Goal: Transaction & Acquisition: Purchase product/service

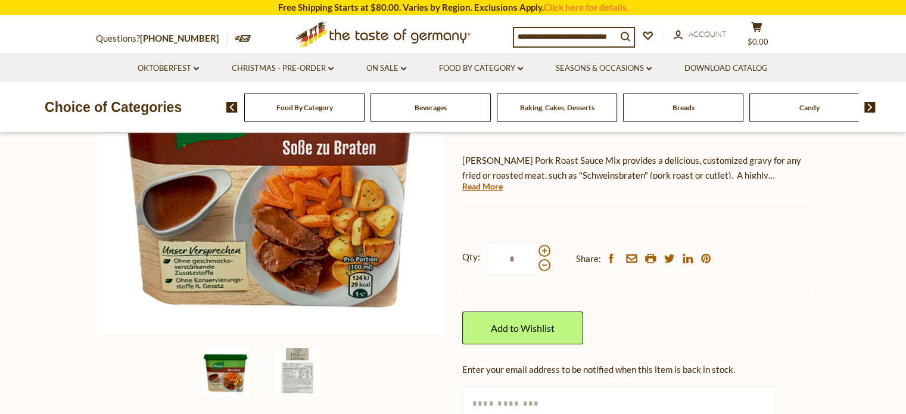
scroll to position [236, 0]
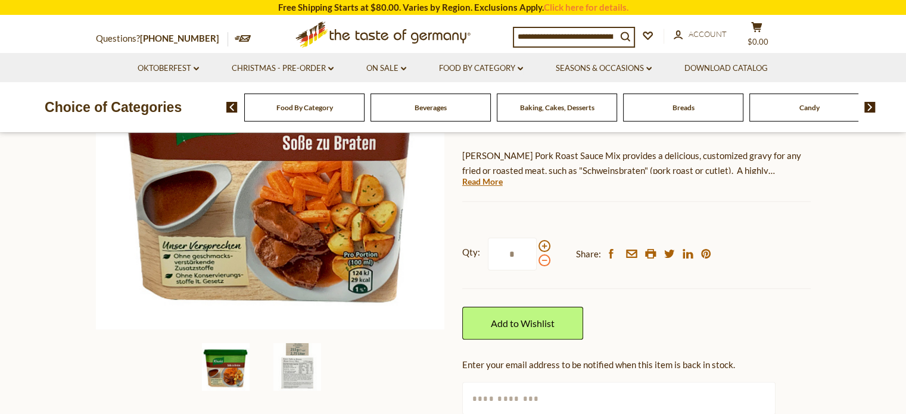
click at [539, 255] on span at bounding box center [544, 260] width 12 height 12
click at [536, 255] on input "*" at bounding box center [512, 254] width 49 height 33
click at [542, 239] on label "Qty: *" at bounding box center [506, 254] width 88 height 33
click at [536, 239] on input "*" at bounding box center [512, 254] width 49 height 33
click at [544, 244] on span at bounding box center [544, 246] width 12 height 12
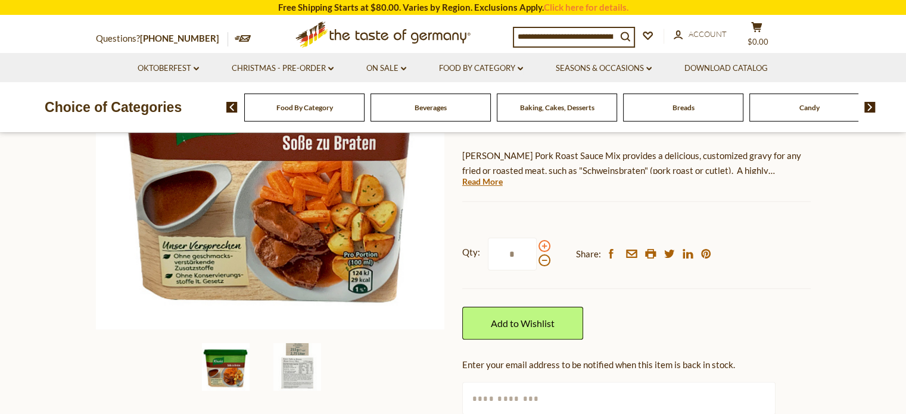
click at [536, 244] on input "*" at bounding box center [512, 254] width 49 height 33
click at [544, 244] on span at bounding box center [544, 246] width 12 height 12
click at [536, 244] on input "*" at bounding box center [512, 254] width 49 height 33
click at [544, 244] on span at bounding box center [544, 246] width 12 height 12
click at [536, 244] on input "*" at bounding box center [512, 254] width 49 height 33
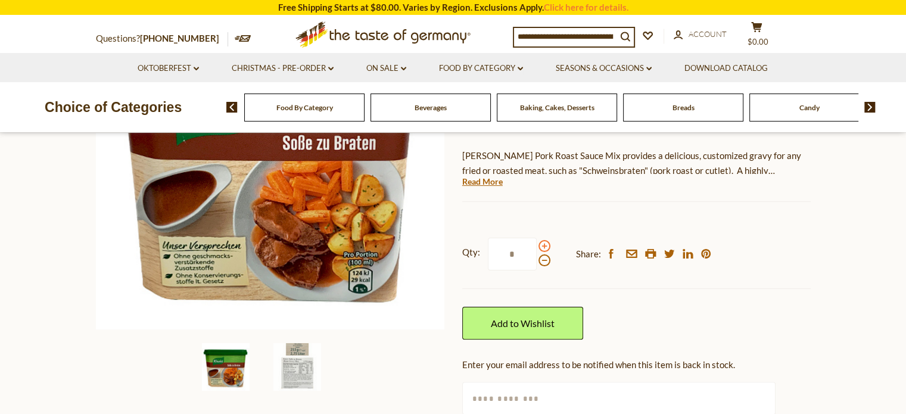
click at [544, 244] on span at bounding box center [544, 246] width 12 height 12
click at [536, 244] on input "*" at bounding box center [512, 254] width 49 height 33
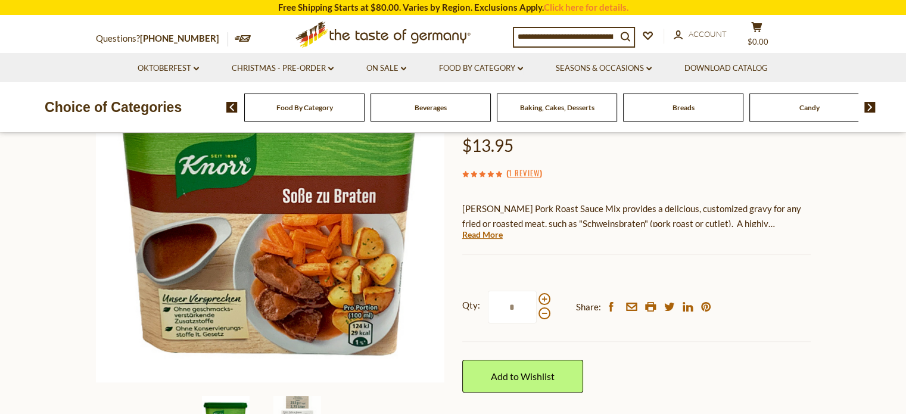
scroll to position [183, 0]
click at [542, 311] on span at bounding box center [544, 313] width 12 height 12
click at [536, 311] on input "*" at bounding box center [512, 306] width 49 height 33
click at [542, 311] on span at bounding box center [544, 313] width 12 height 12
click at [536, 311] on input "*" at bounding box center [512, 306] width 49 height 33
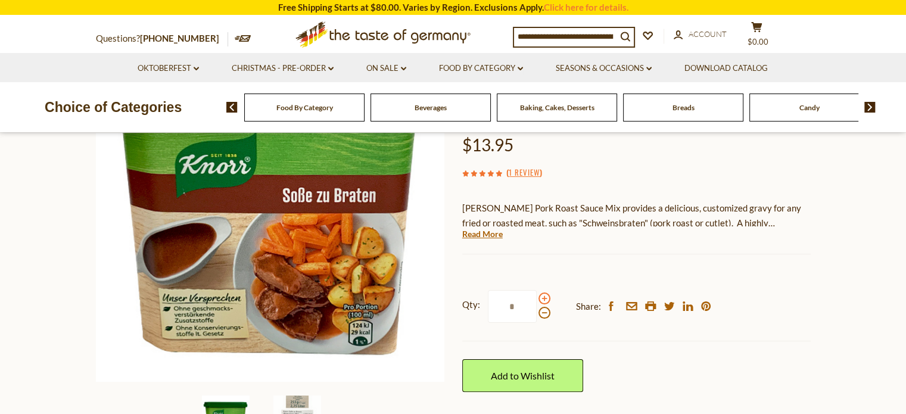
click at [541, 295] on span at bounding box center [544, 298] width 12 height 12
click at [536, 295] on input "*" at bounding box center [512, 306] width 49 height 33
type input "*"
click at [609, 335] on div "Qty: * Share: facebook email printer twitter linkedin pinterest" at bounding box center [636, 306] width 348 height 69
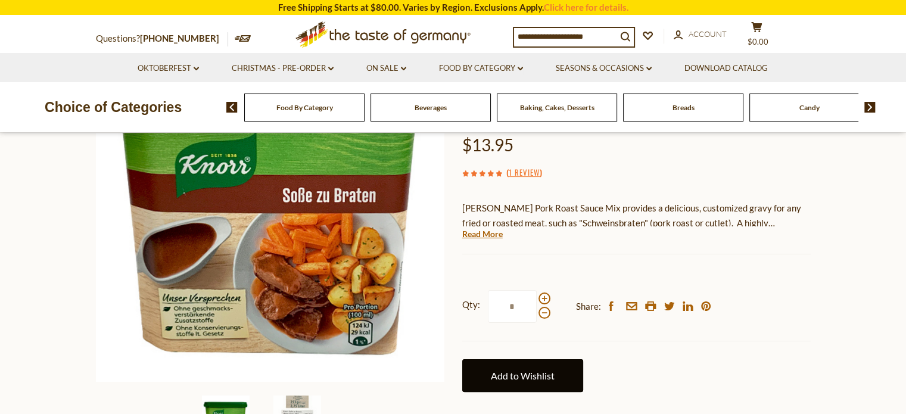
click at [510, 385] on link "Add to Wishlist" at bounding box center [522, 375] width 121 height 33
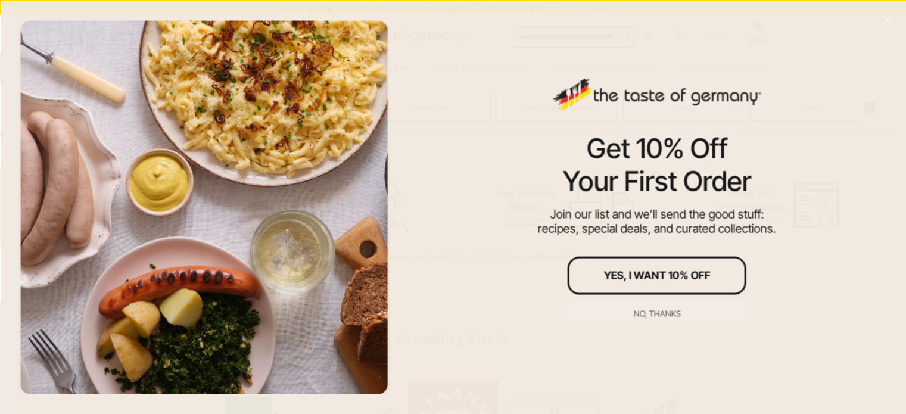
scroll to position [402, 0]
click at [645, 314] on div "No, thanks" at bounding box center [656, 313] width 47 height 8
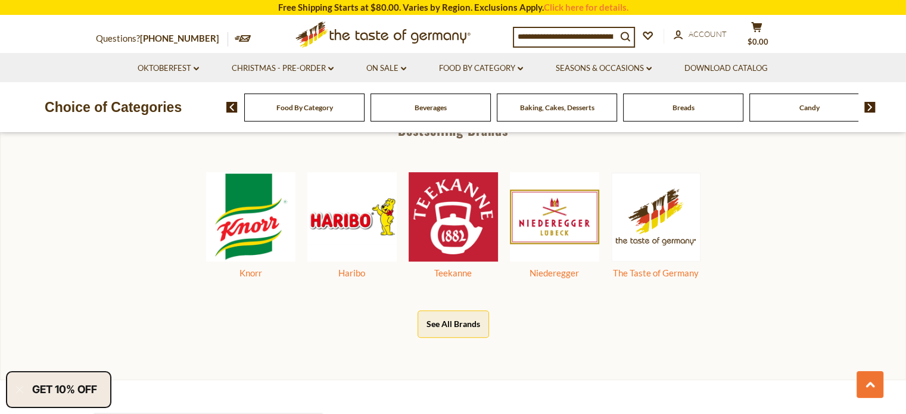
scroll to position [608, 0]
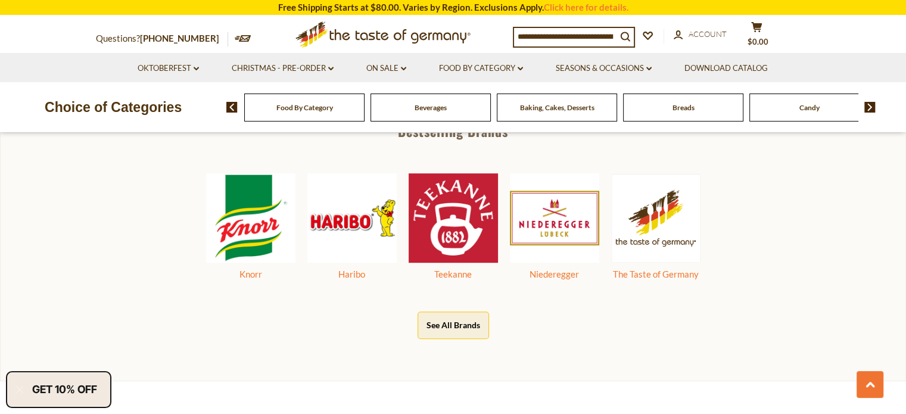
click at [570, 38] on input at bounding box center [565, 36] width 102 height 17
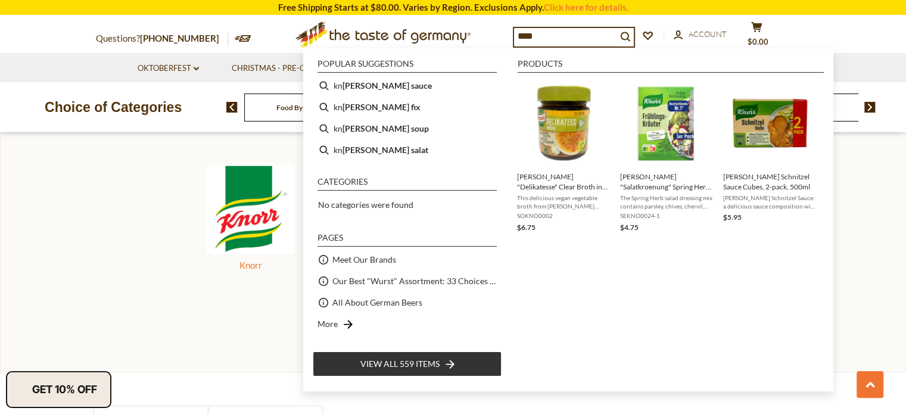
scroll to position [631, 0]
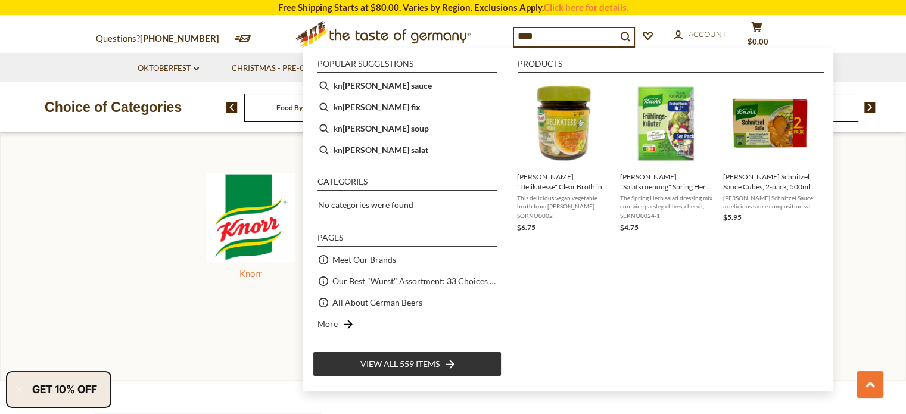
type input "*****"
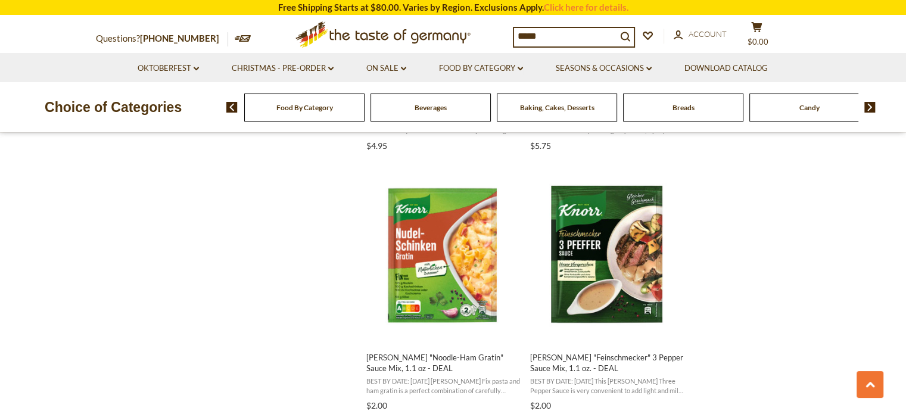
scroll to position [1079, 0]
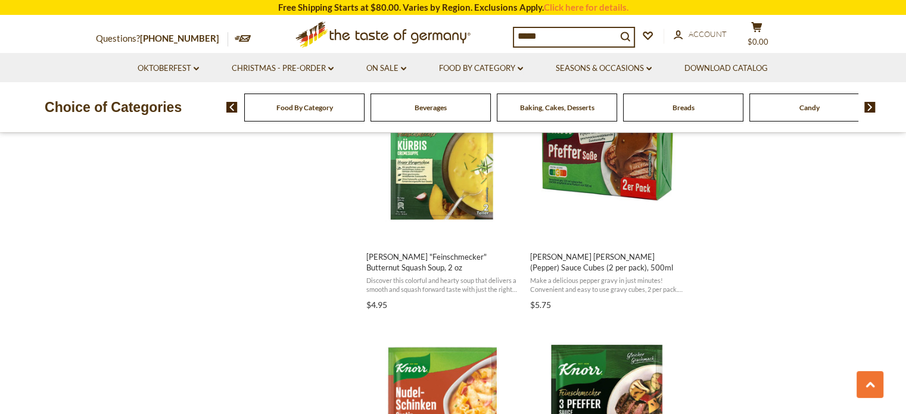
click at [567, 33] on input "*****" at bounding box center [565, 36] width 102 height 17
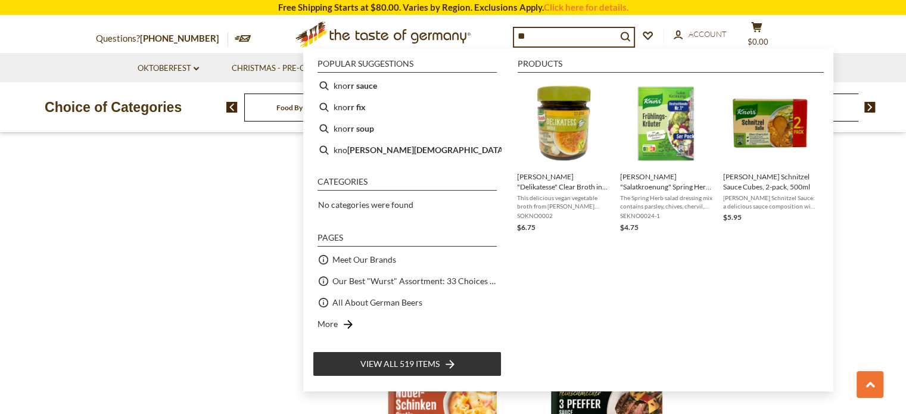
type input "*"
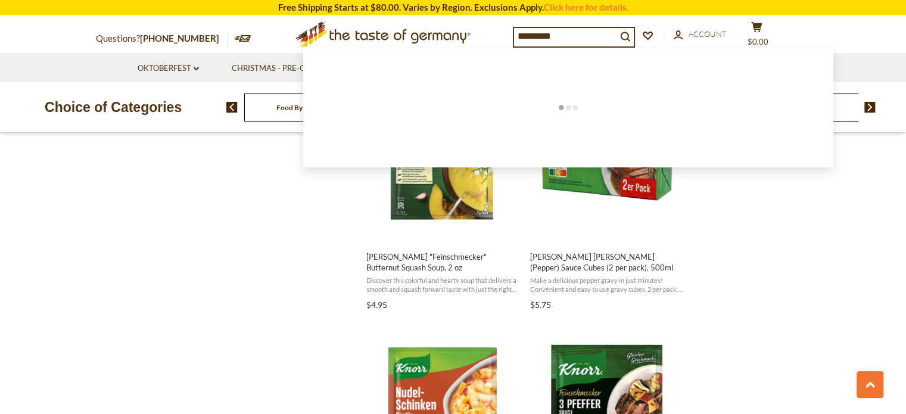
type input "**********"
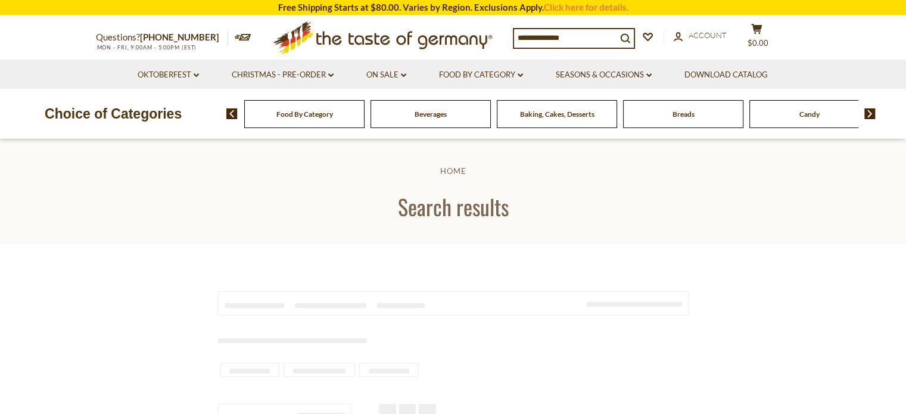
type input "**********"
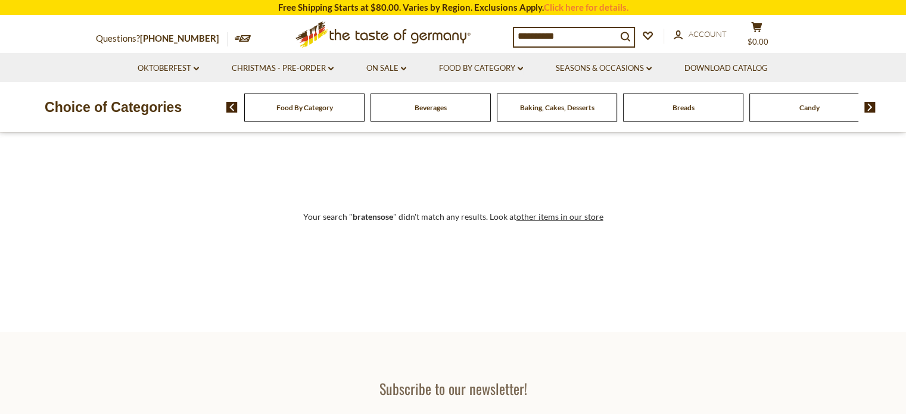
scroll to position [176, 0]
click at [542, 204] on div "Your search " bratensose " didn't match any results. Look at other items in our…" at bounding box center [453, 215] width 470 height 91
click at [522, 67] on icon "dropdown_arrow" at bounding box center [519, 69] width 5 height 4
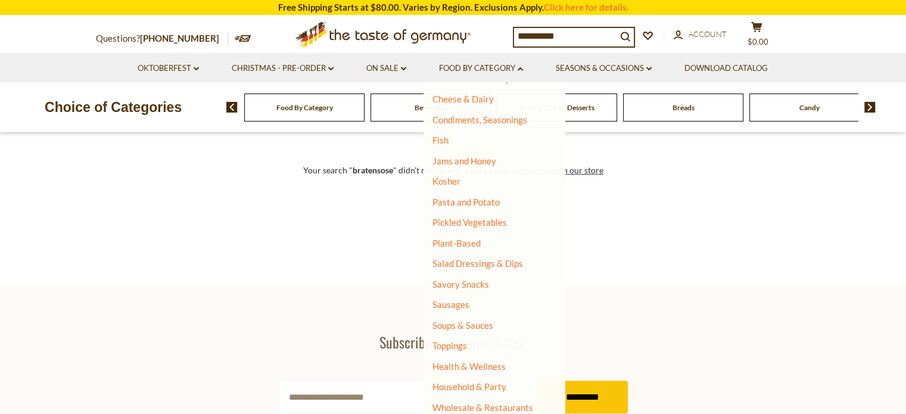
scroll to position [228, 0]
click at [482, 321] on link "Soups & Sauces" at bounding box center [462, 323] width 61 height 11
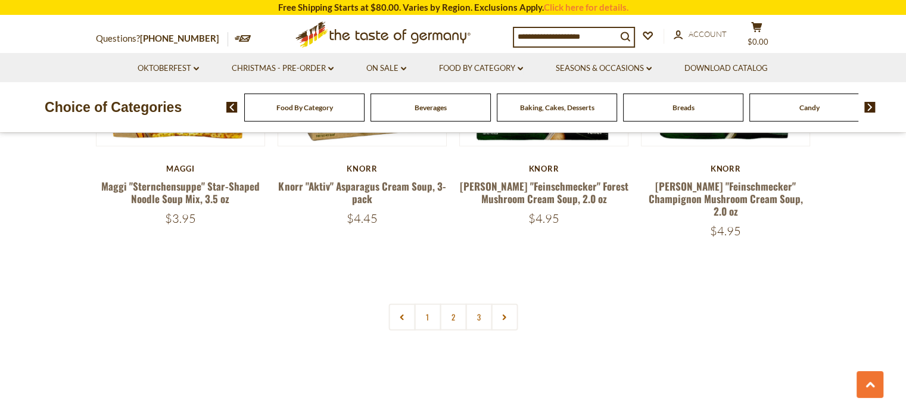
scroll to position [2647, 0]
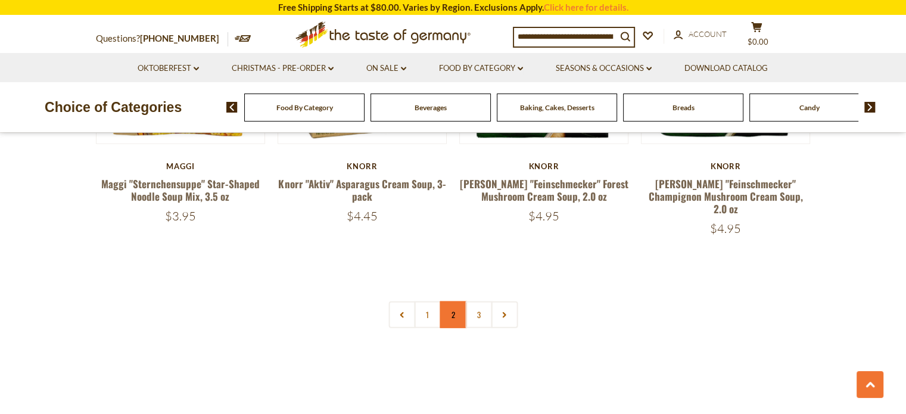
click at [451, 301] on link "2" at bounding box center [452, 314] width 27 height 27
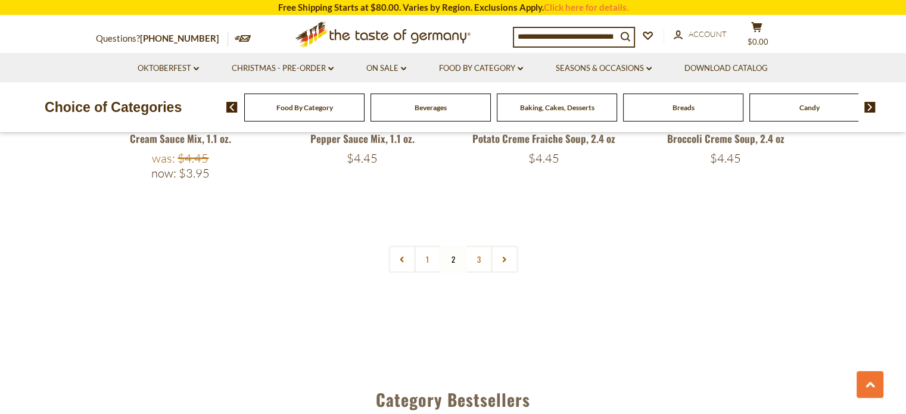
scroll to position [2679, 0]
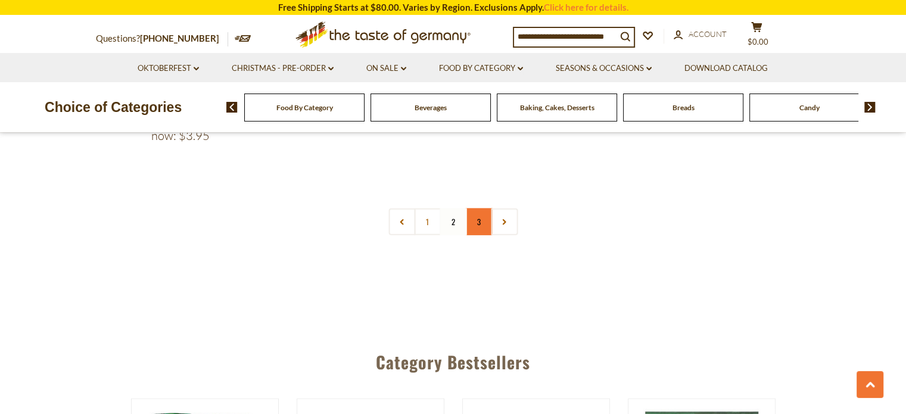
click at [472, 216] on link "3" at bounding box center [478, 221] width 27 height 27
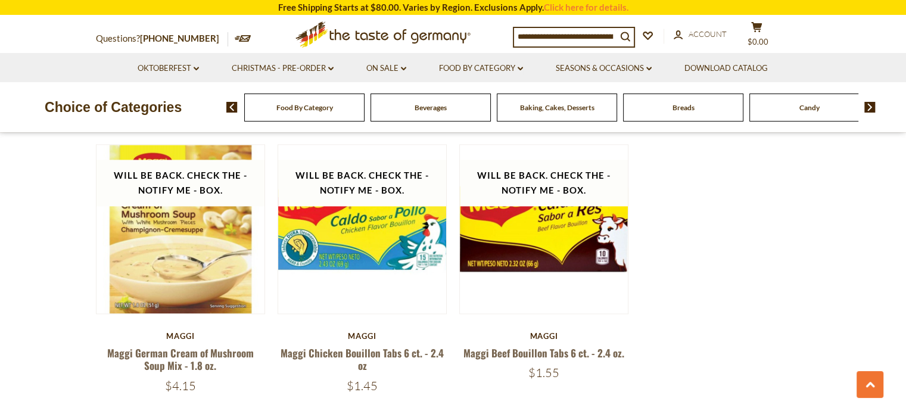
scroll to position [1575, 0]
click at [591, 45] on div "search_icon" at bounding box center [574, 37] width 122 height 21
click at [576, 30] on input at bounding box center [565, 36] width 102 height 17
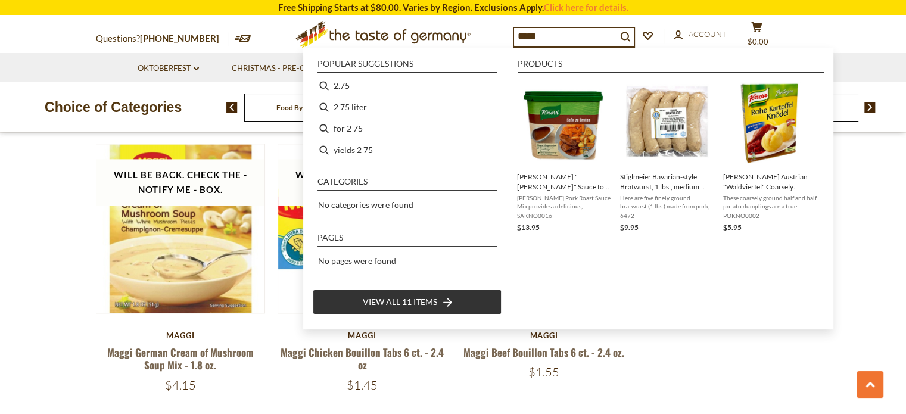
type input "******"
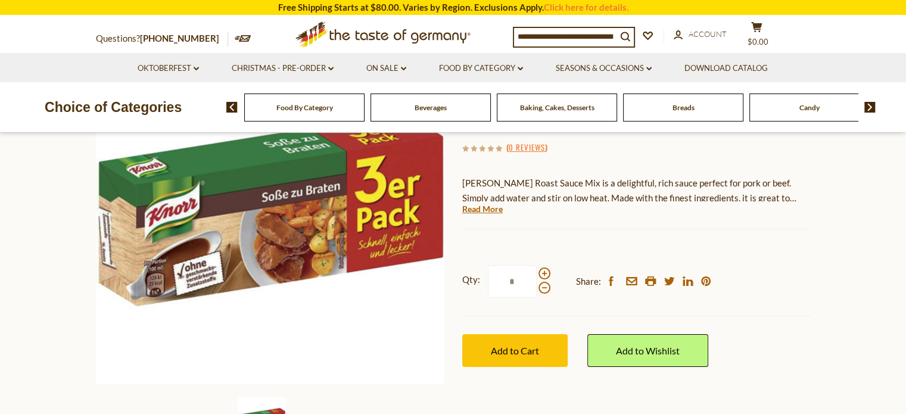
scroll to position [171, 0]
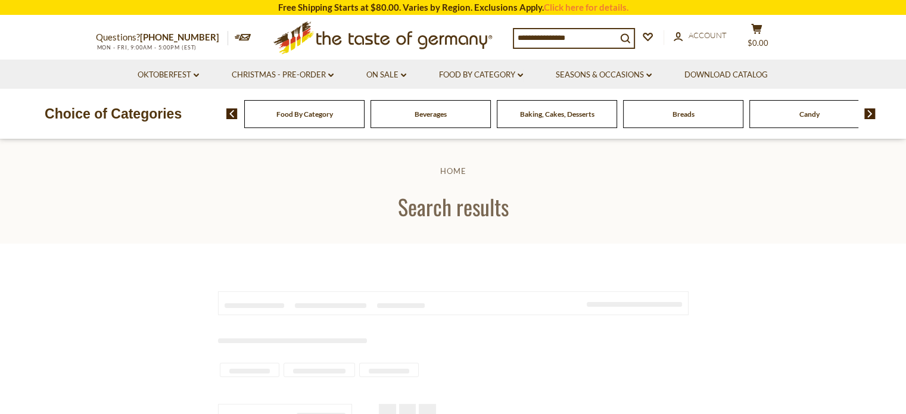
type input "******"
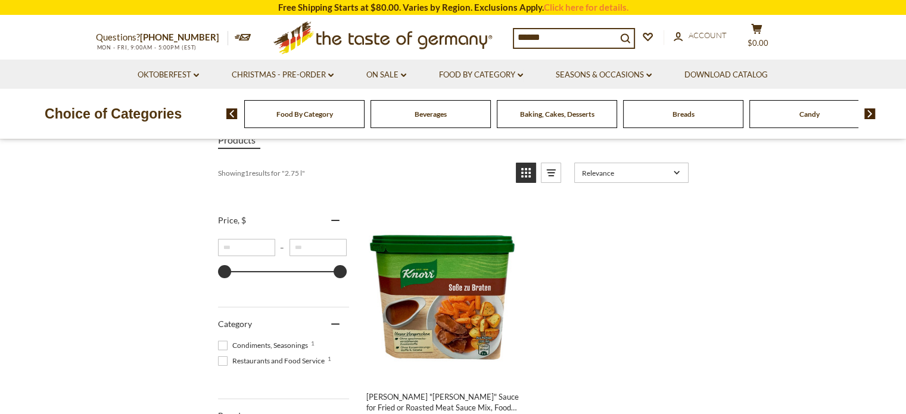
scroll to position [161, 0]
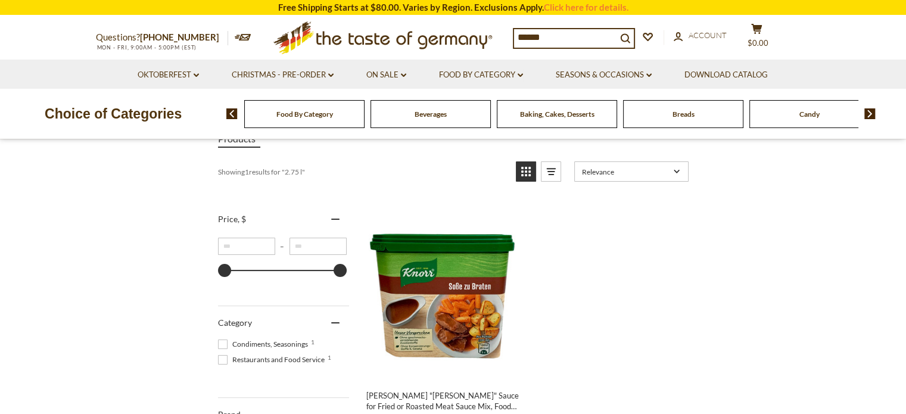
click at [586, 188] on div "Products 1 Showing 1 results for " 2.75 l " Relevance Relevance Title: A-Z Titl…" at bounding box center [453, 383] width 470 height 507
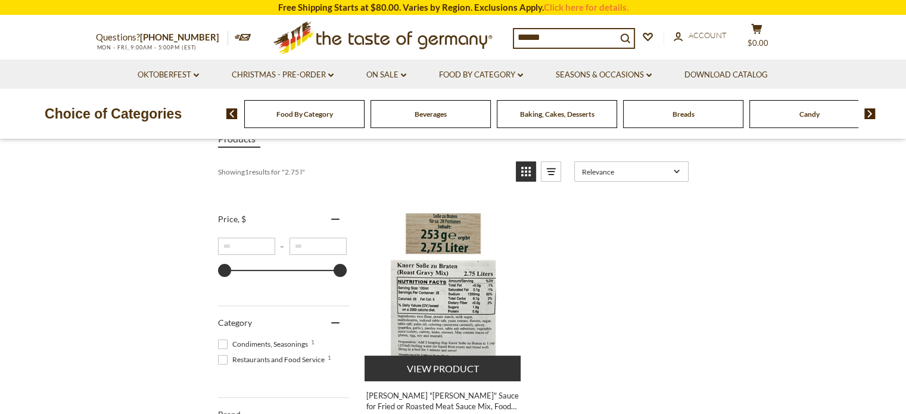
drag, startPoint x: 471, startPoint y: 278, endPoint x: 419, endPoint y: 321, distance: 67.2
click at [419, 321] on img "Knorr" at bounding box center [443, 292] width 158 height 158
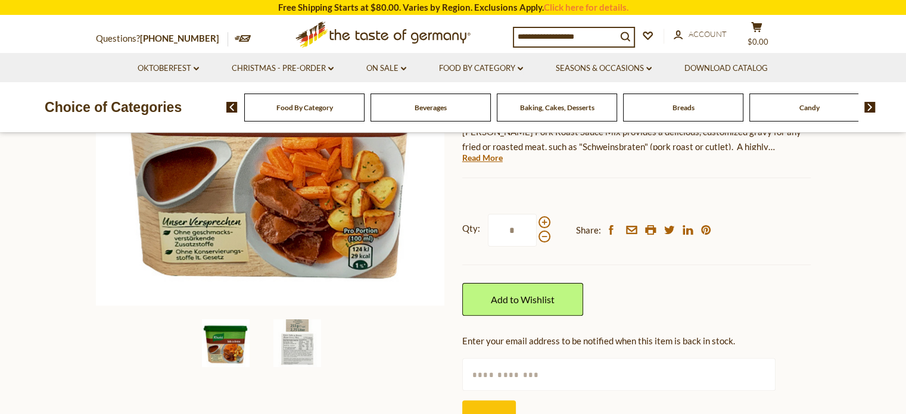
scroll to position [261, 0]
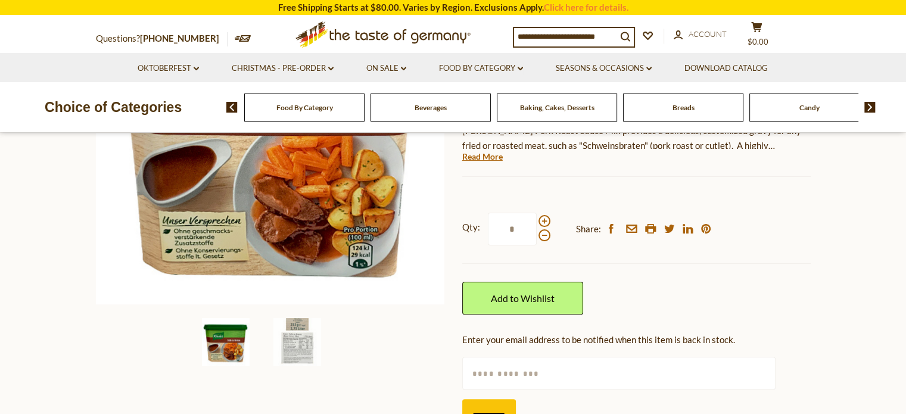
click at [505, 219] on input "*" at bounding box center [512, 229] width 49 height 33
type input "*"
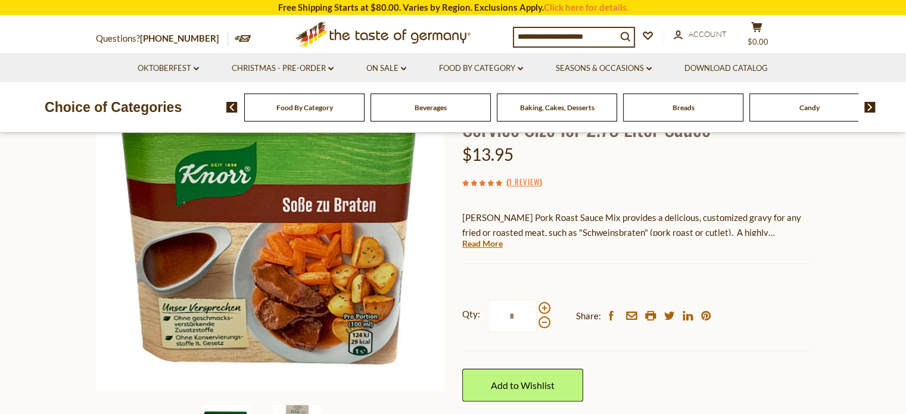
scroll to position [0, 0]
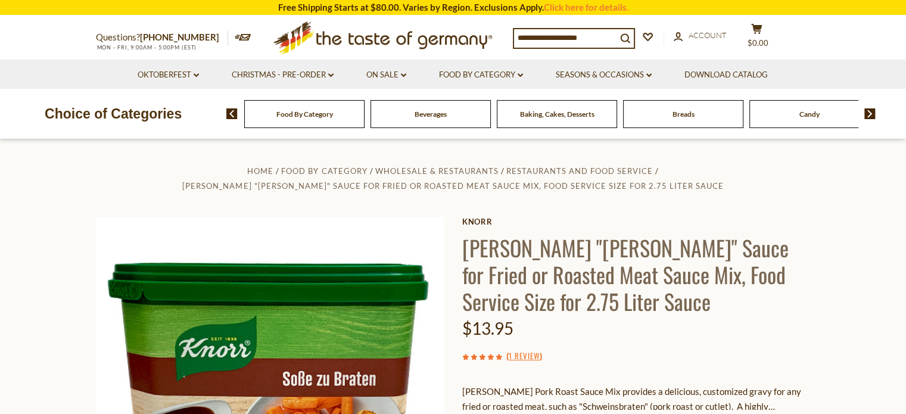
drag, startPoint x: 458, startPoint y: 251, endPoint x: 553, endPoint y: 318, distance: 115.8
click at [551, 289] on h1 "[PERSON_NAME] "[PERSON_NAME]" Sauce for Fried or Roasted Meat Sauce Mix, Food S…" at bounding box center [636, 274] width 348 height 80
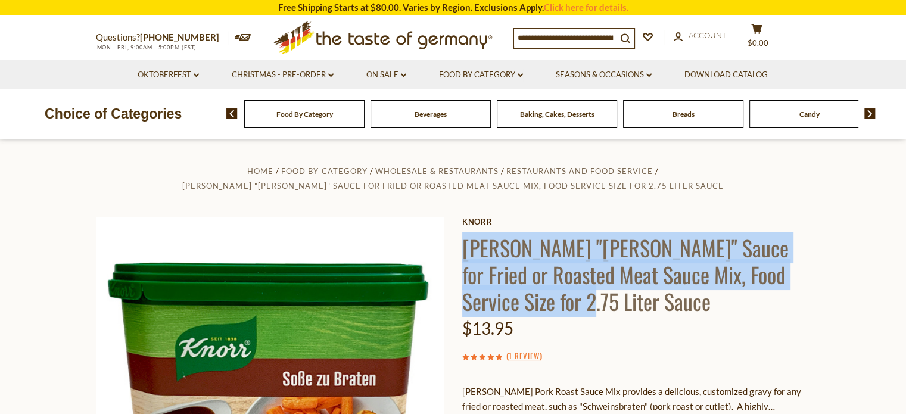
drag, startPoint x: 551, startPoint y: 301, endPoint x: 465, endPoint y: 236, distance: 107.6
click at [465, 236] on h1 "[PERSON_NAME] "[PERSON_NAME]" Sauce for Fried or Roasted Meat Sauce Mix, Food S…" at bounding box center [636, 274] width 348 height 80
copy h1 "[PERSON_NAME] "[PERSON_NAME]" Sauce for Fried or Roasted Meat Sauce Mix, Food S…"
